Goal: Task Accomplishment & Management: Complete application form

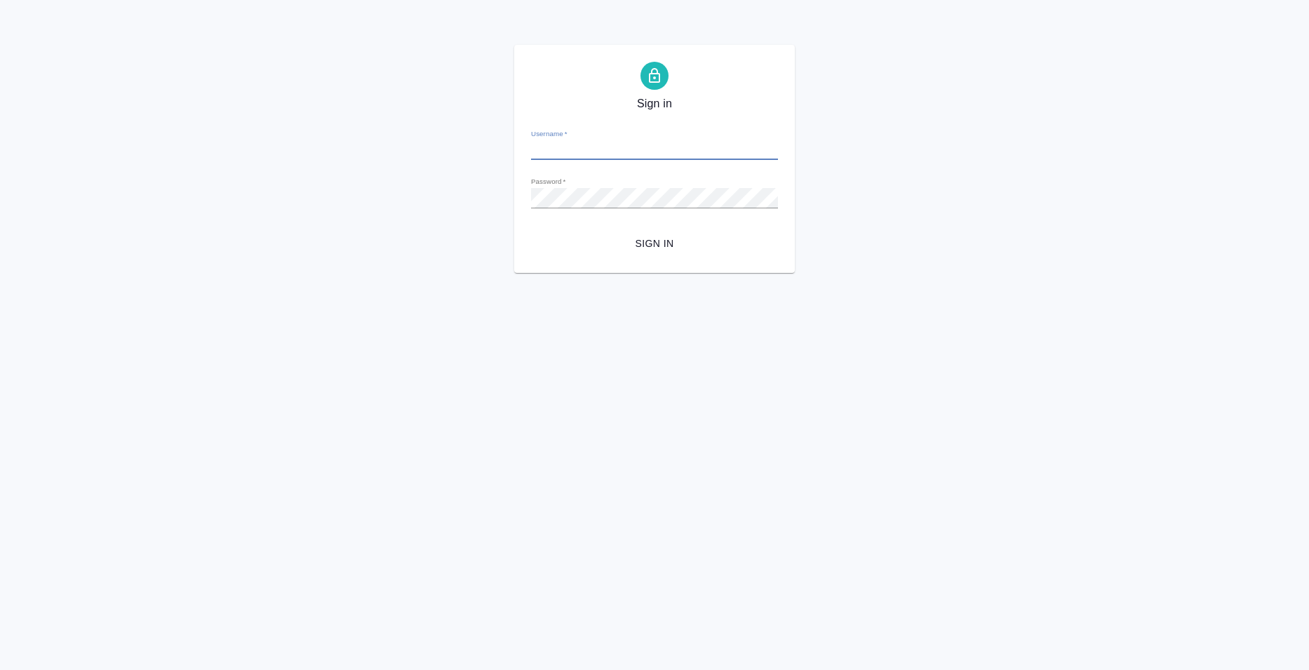
type input "e.bazyuk@awatera.com"
click at [652, 254] on button "Sign in" at bounding box center [654, 244] width 247 height 26
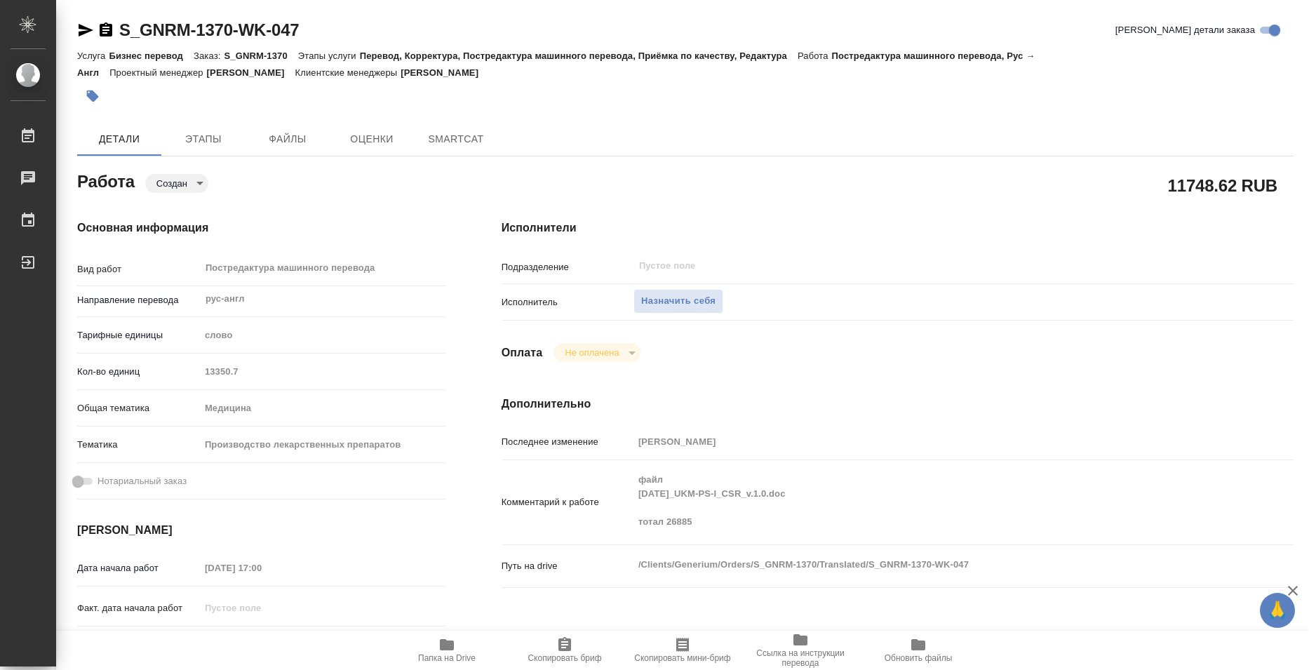
type textarea "x"
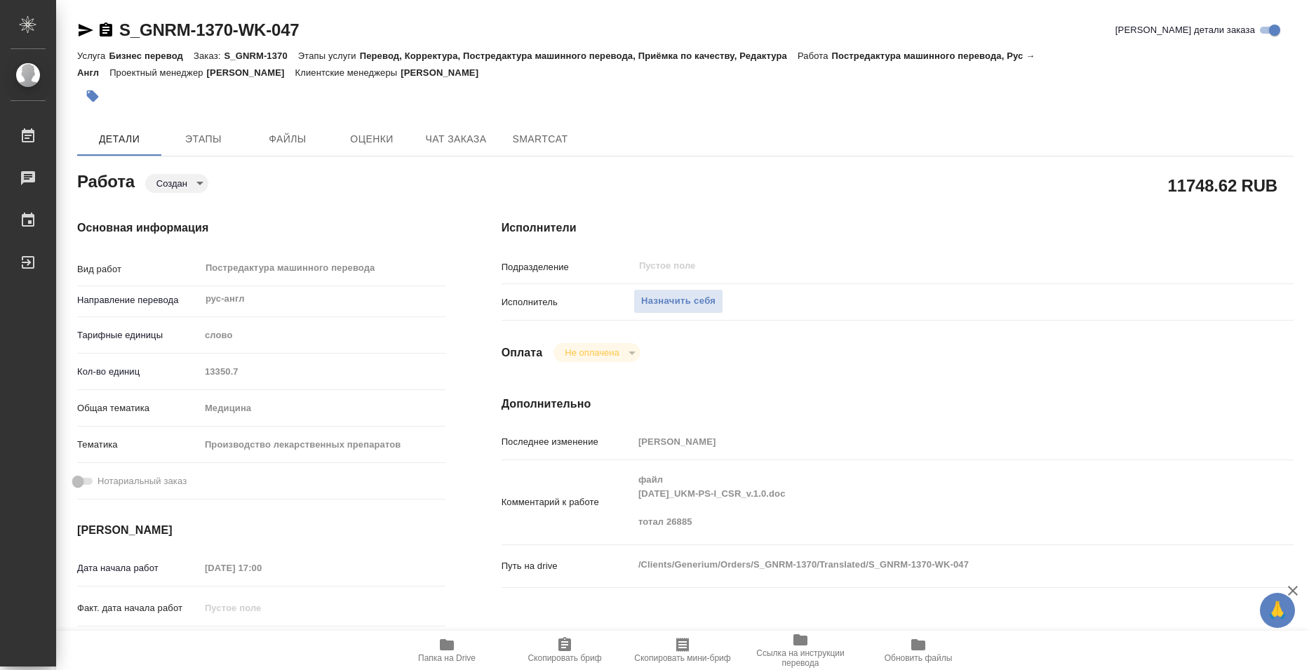
type textarea "x"
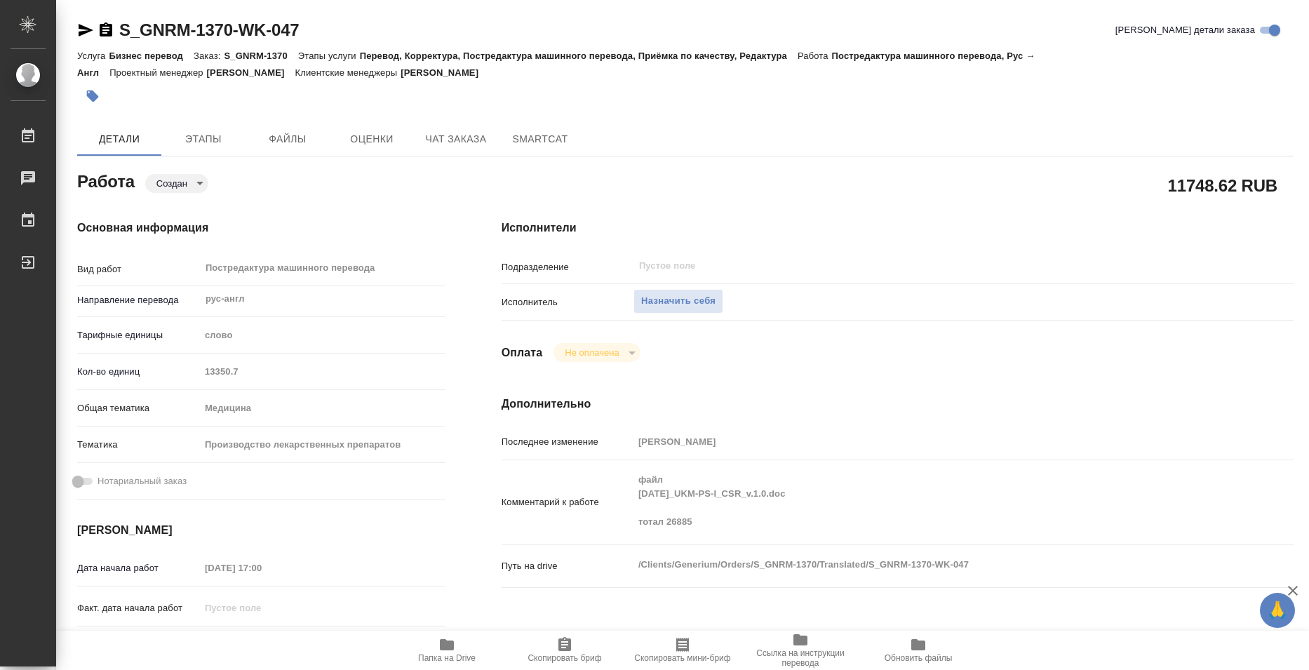
type textarea "x"
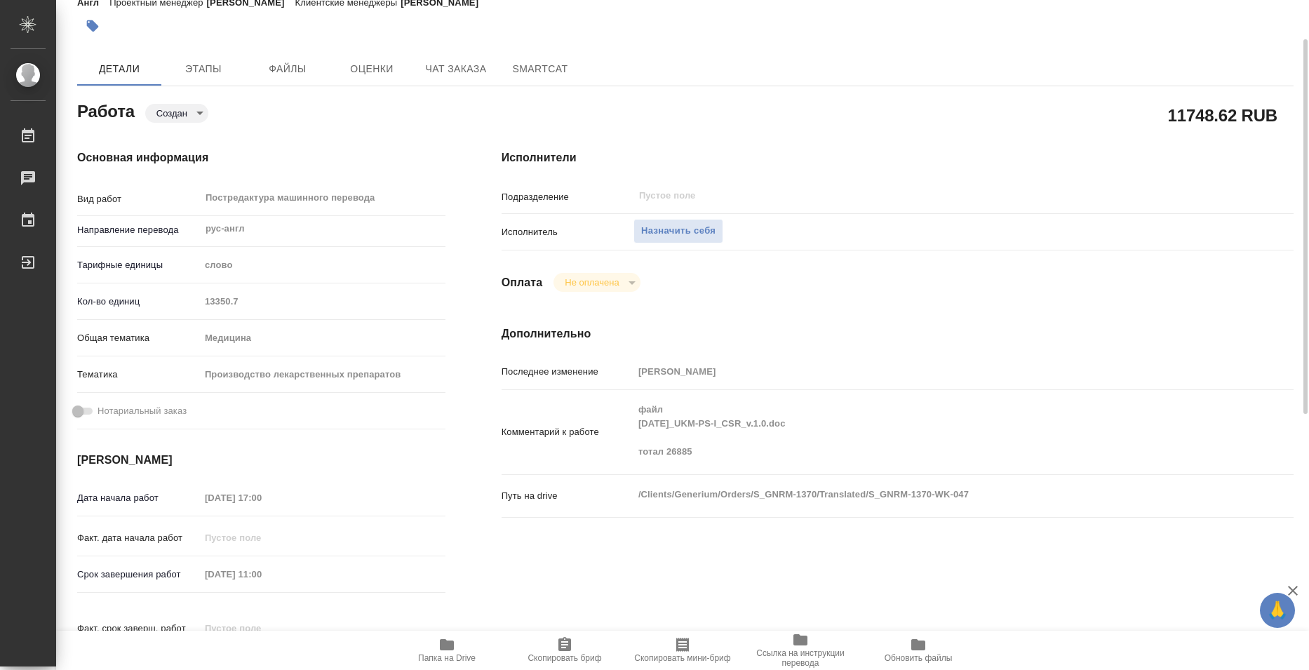
scroll to position [210, 0]
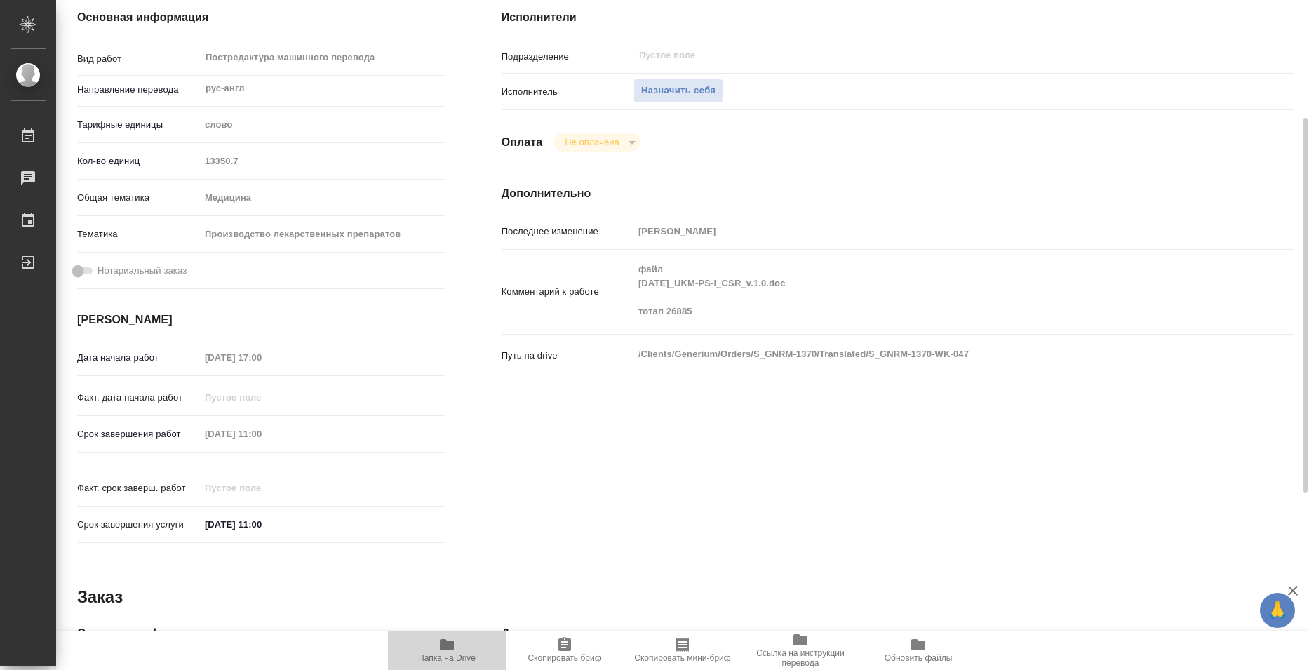
click at [460, 653] on span "Папка на Drive" at bounding box center [447, 658] width 58 height 10
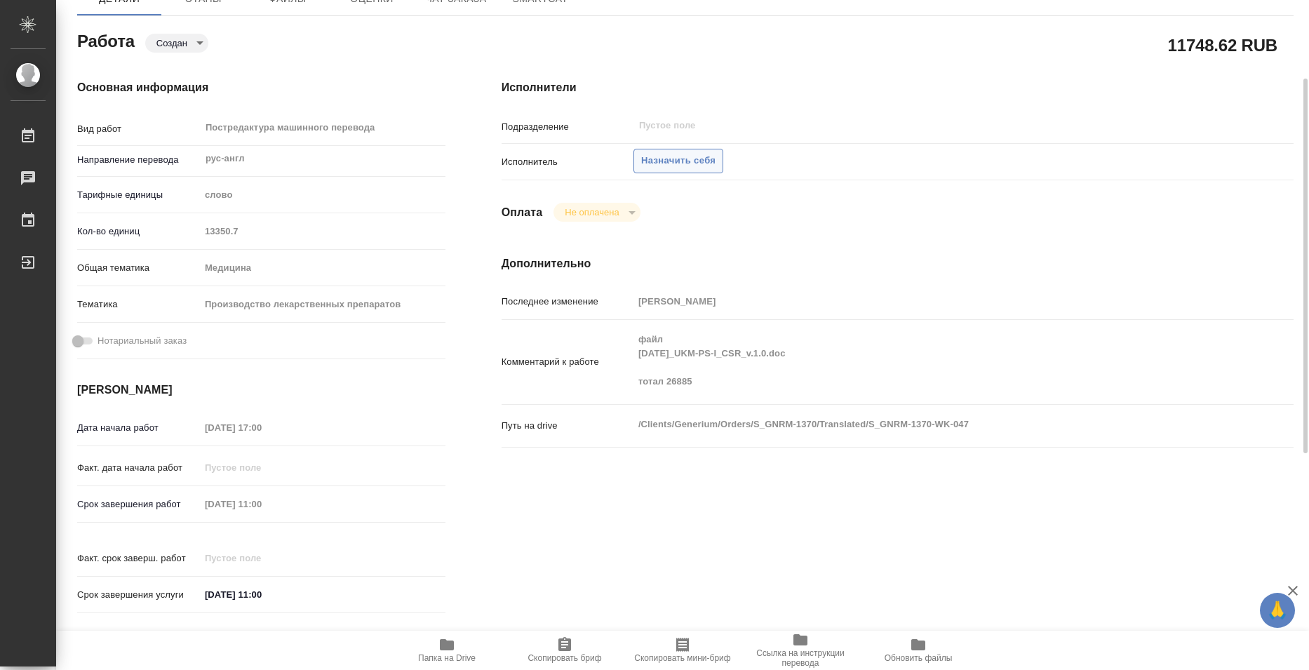
click at [670, 155] on span "Назначить себя" at bounding box center [678, 161] width 74 height 16
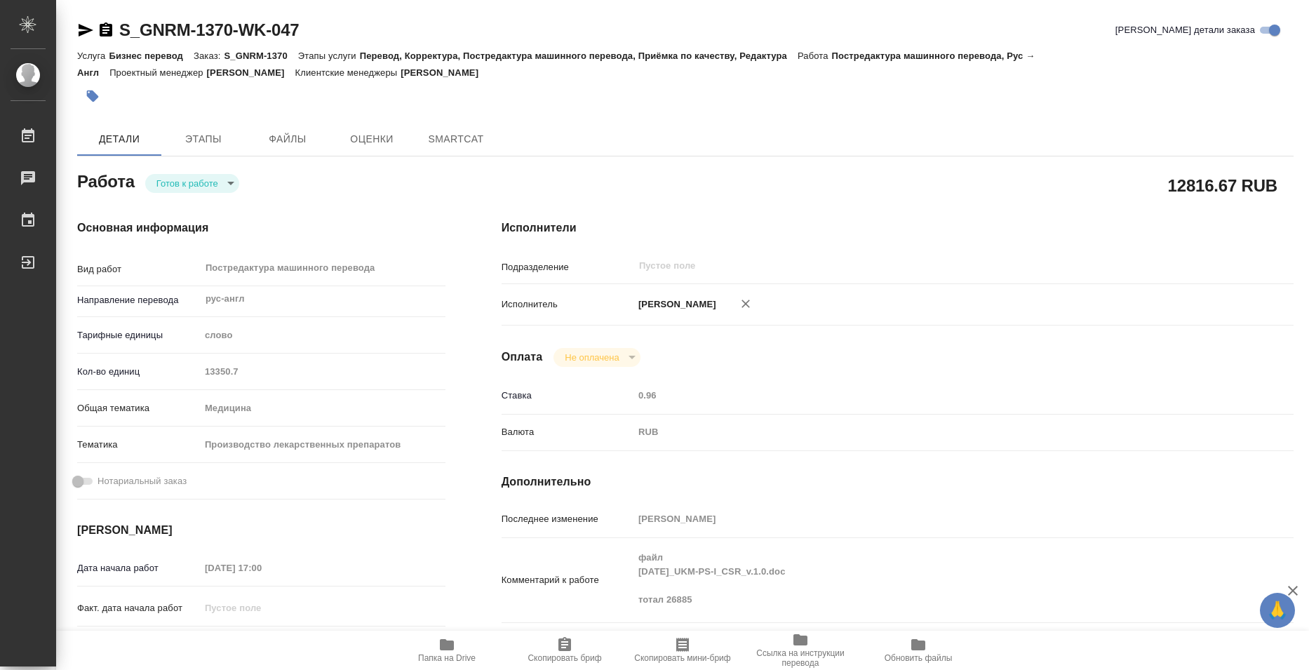
type textarea "x"
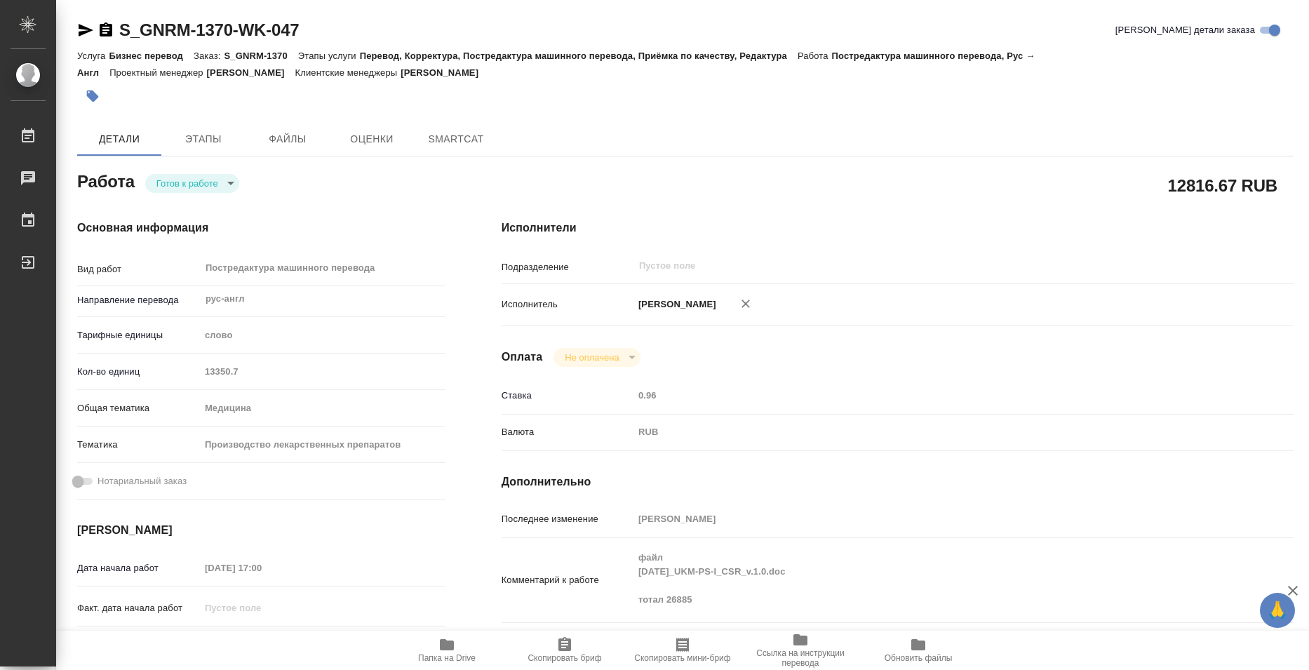
type textarea "x"
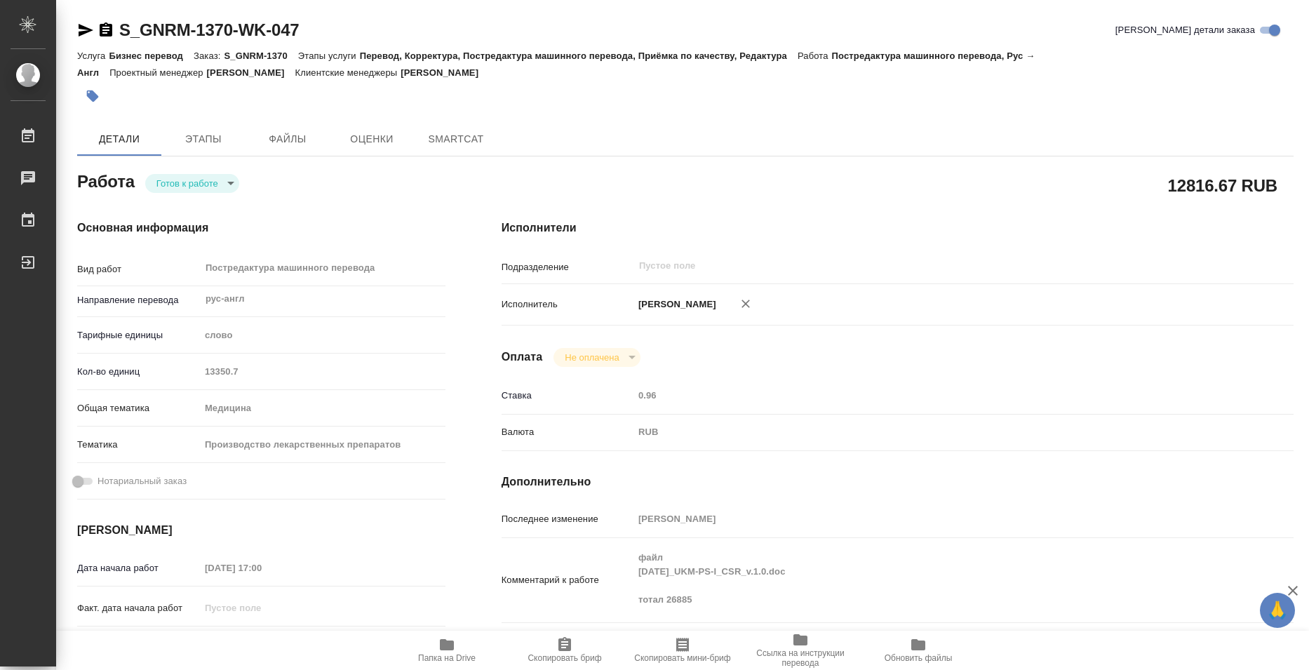
type textarea "x"
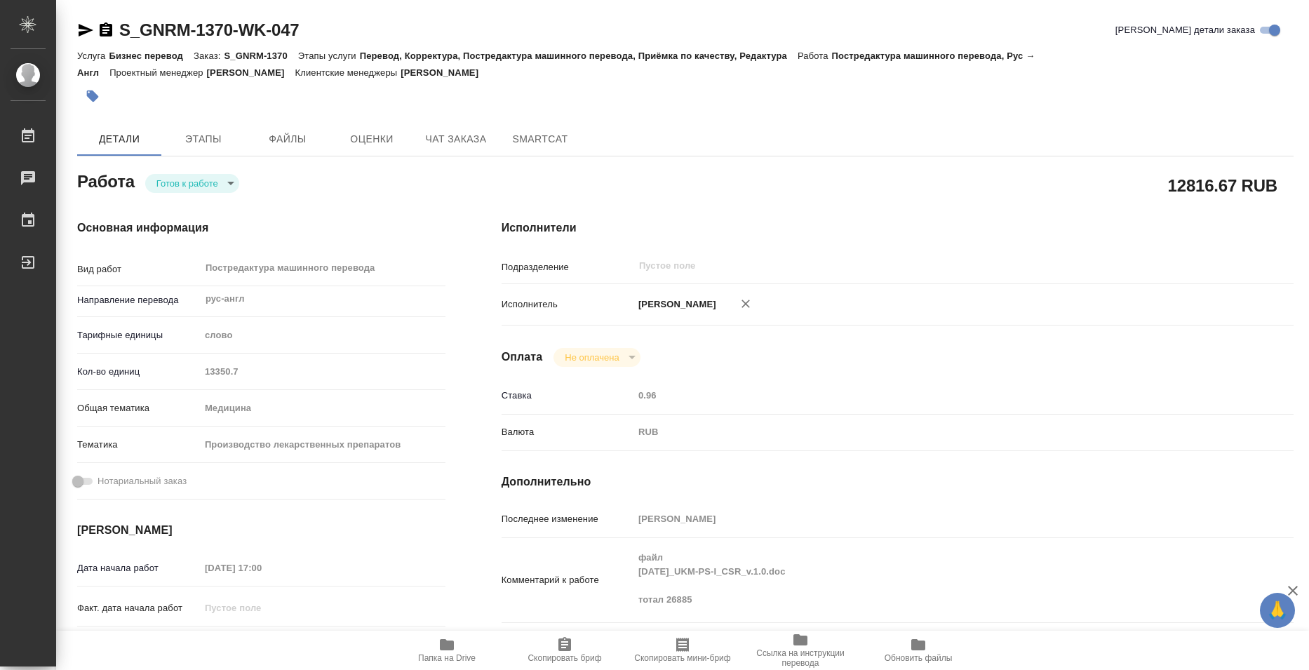
type textarea "x"
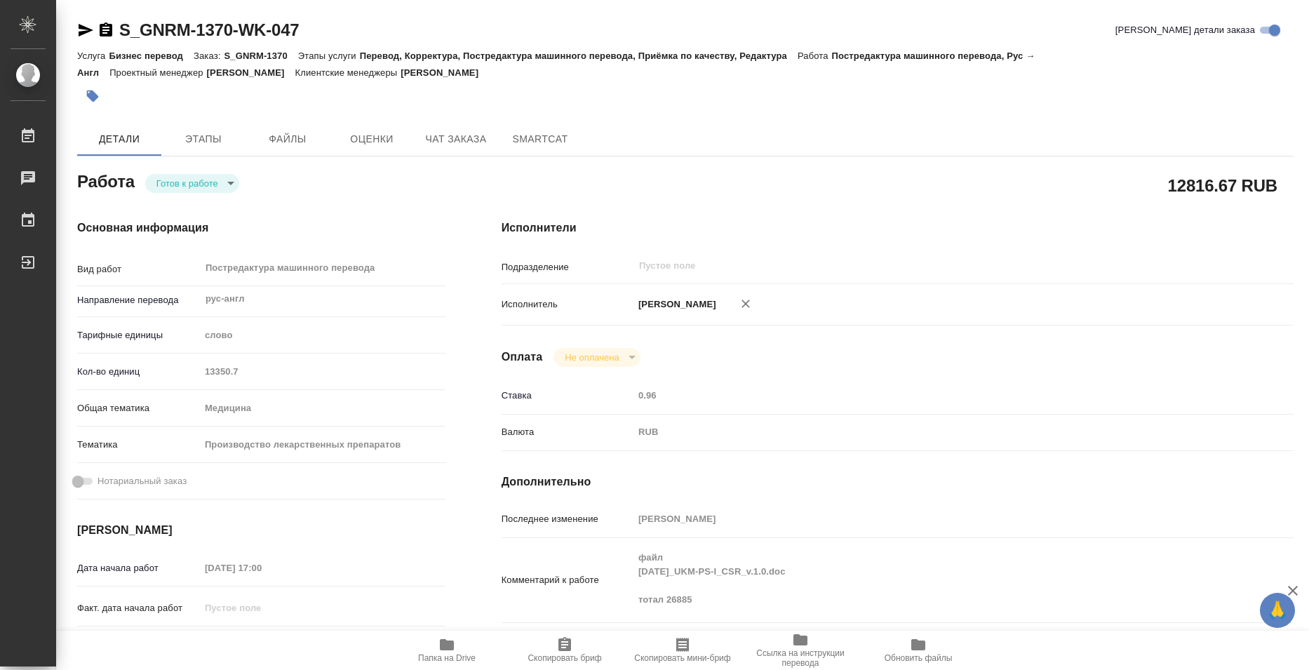
type textarea "x"
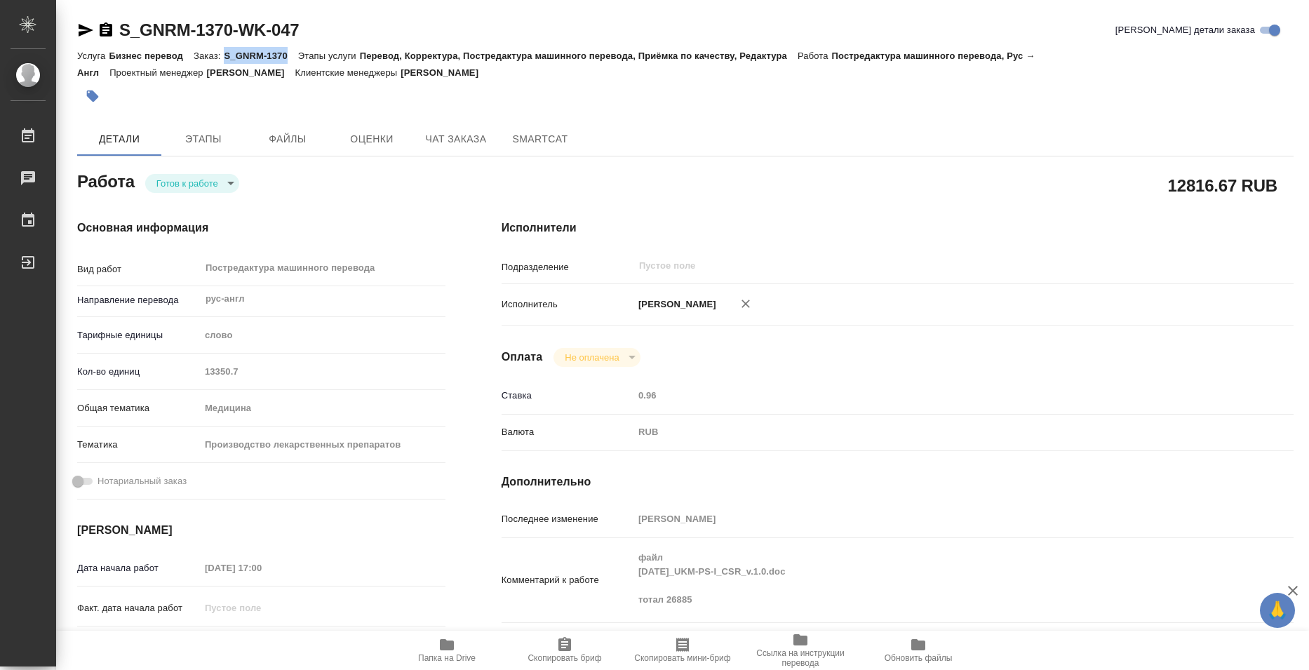
drag, startPoint x: 224, startPoint y: 51, endPoint x: 285, endPoint y: 51, distance: 61.7
click at [285, 51] on p "S_GNRM-1370" at bounding box center [261, 55] width 74 height 11
copy p "S_GNRM-1370"
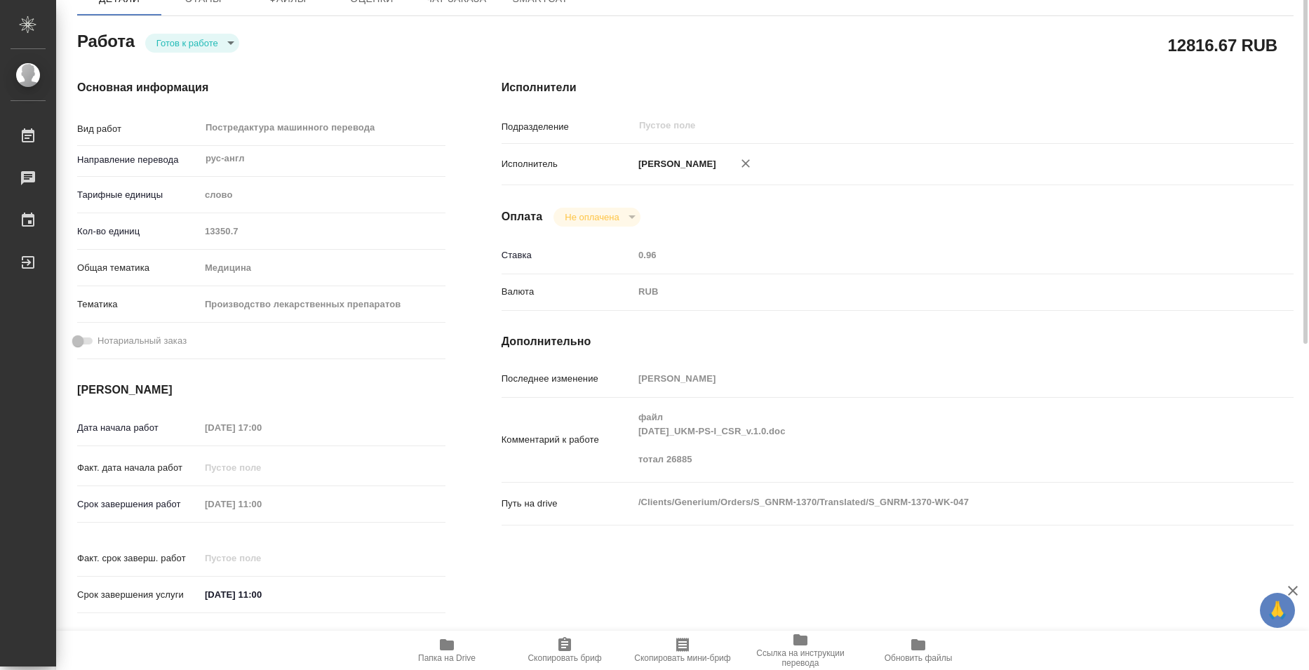
scroll to position [70, 0]
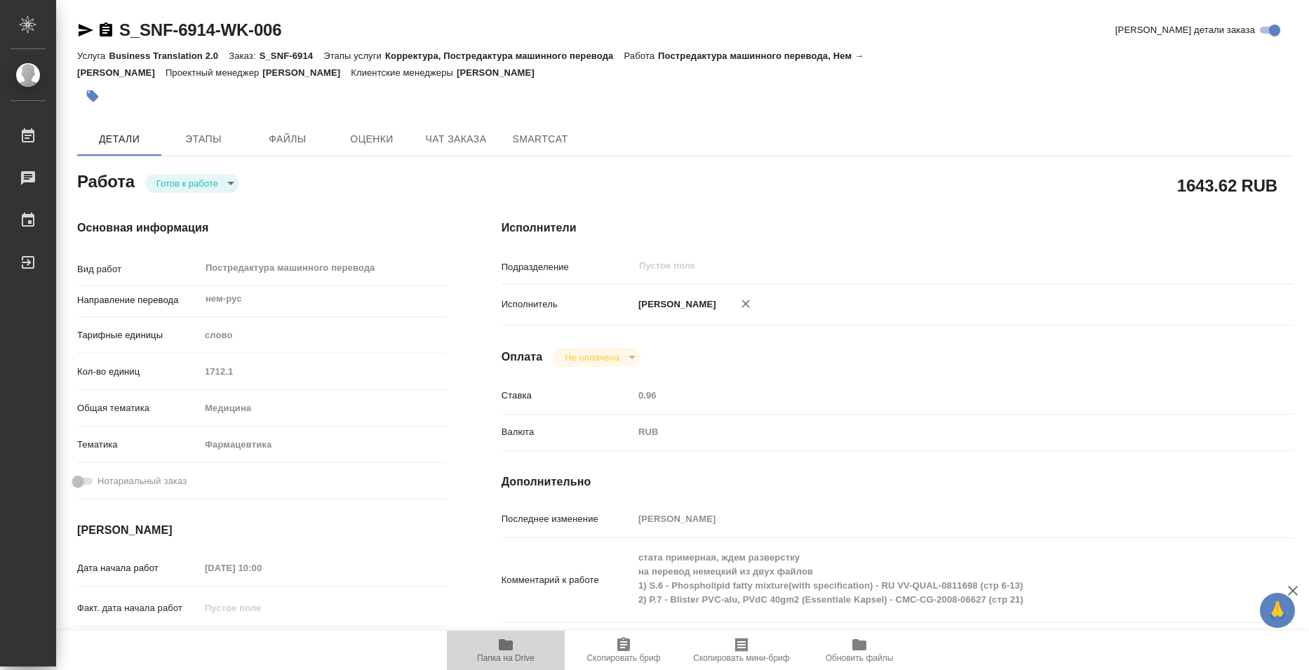
click at [489, 643] on span "Папка на Drive" at bounding box center [505, 649] width 101 height 27
